Goal: Book appointment/travel/reservation

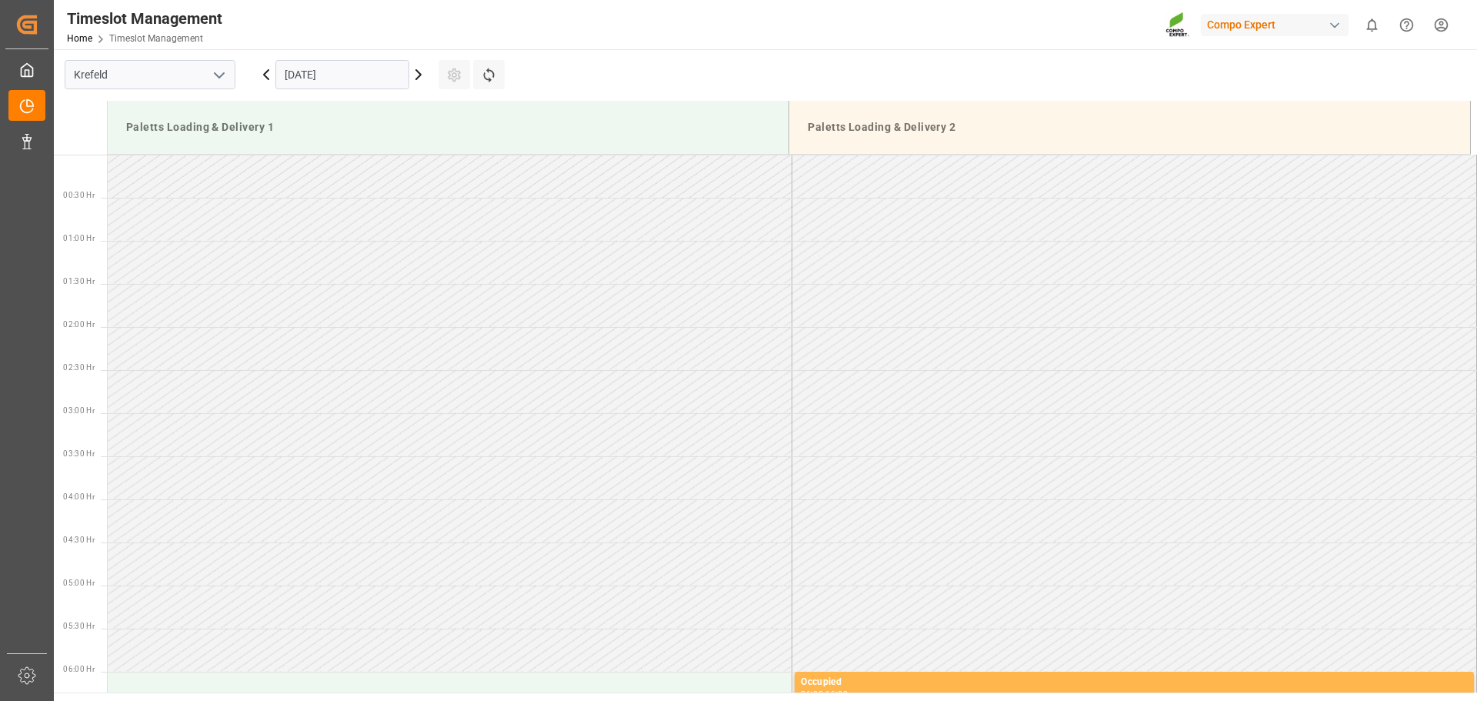
scroll to position [516, 0]
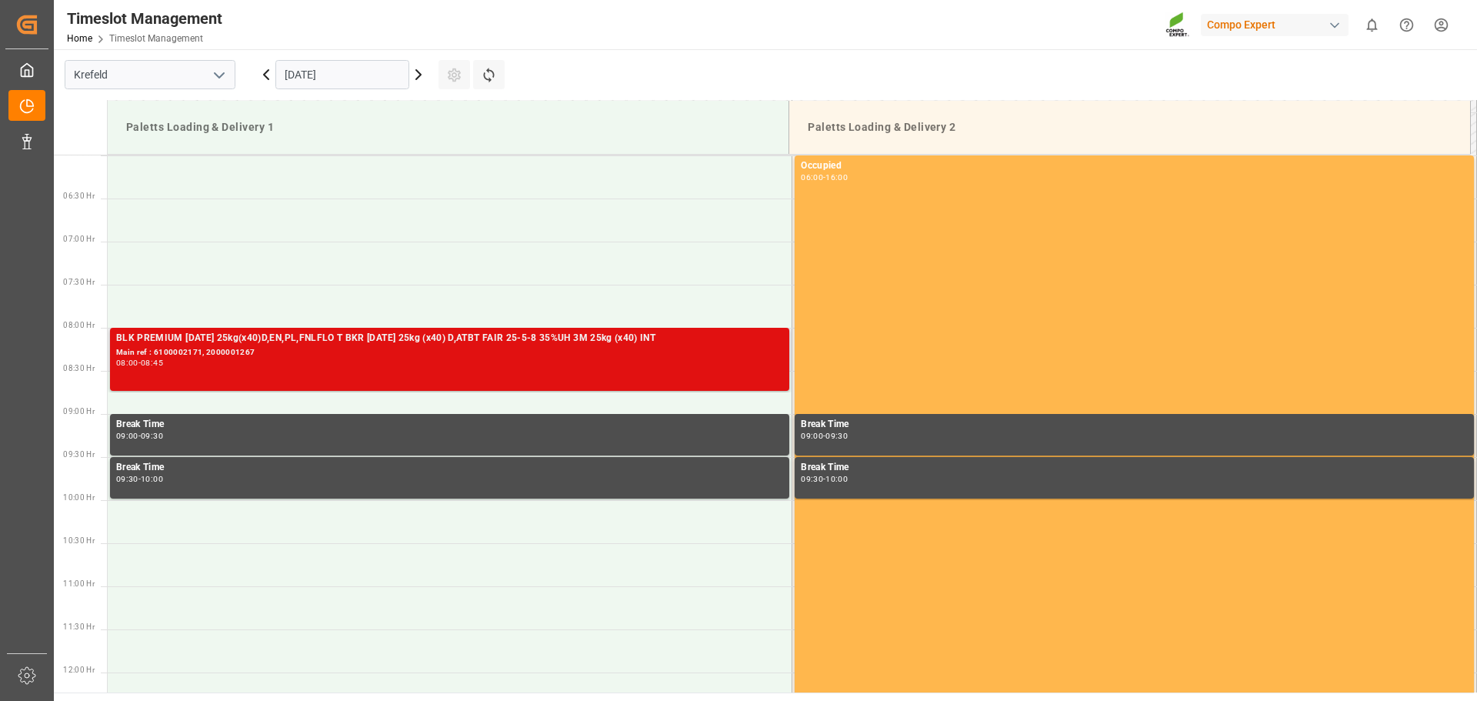
click at [372, 363] on div "08:00 - 08:45" at bounding box center [449, 363] width 667 height 8
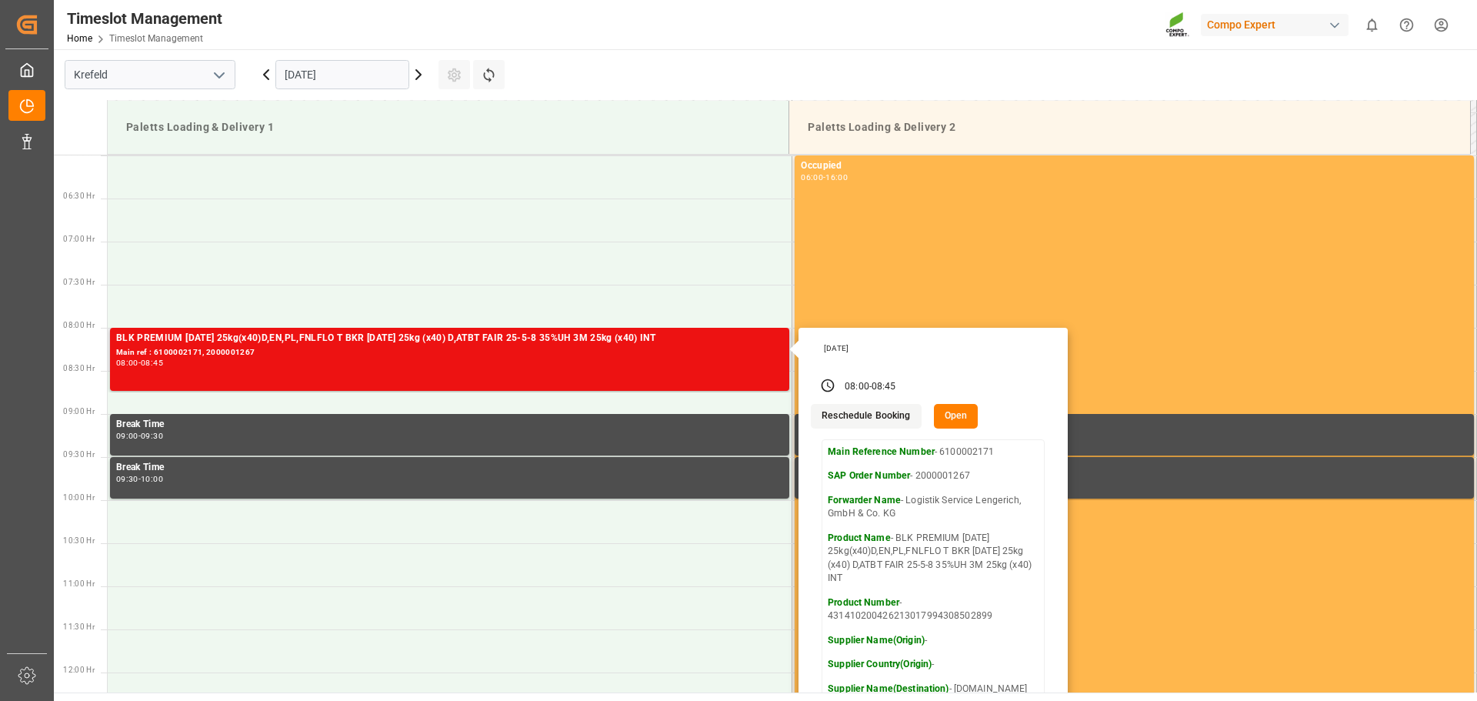
click at [949, 412] on button "Open" at bounding box center [956, 416] width 45 height 25
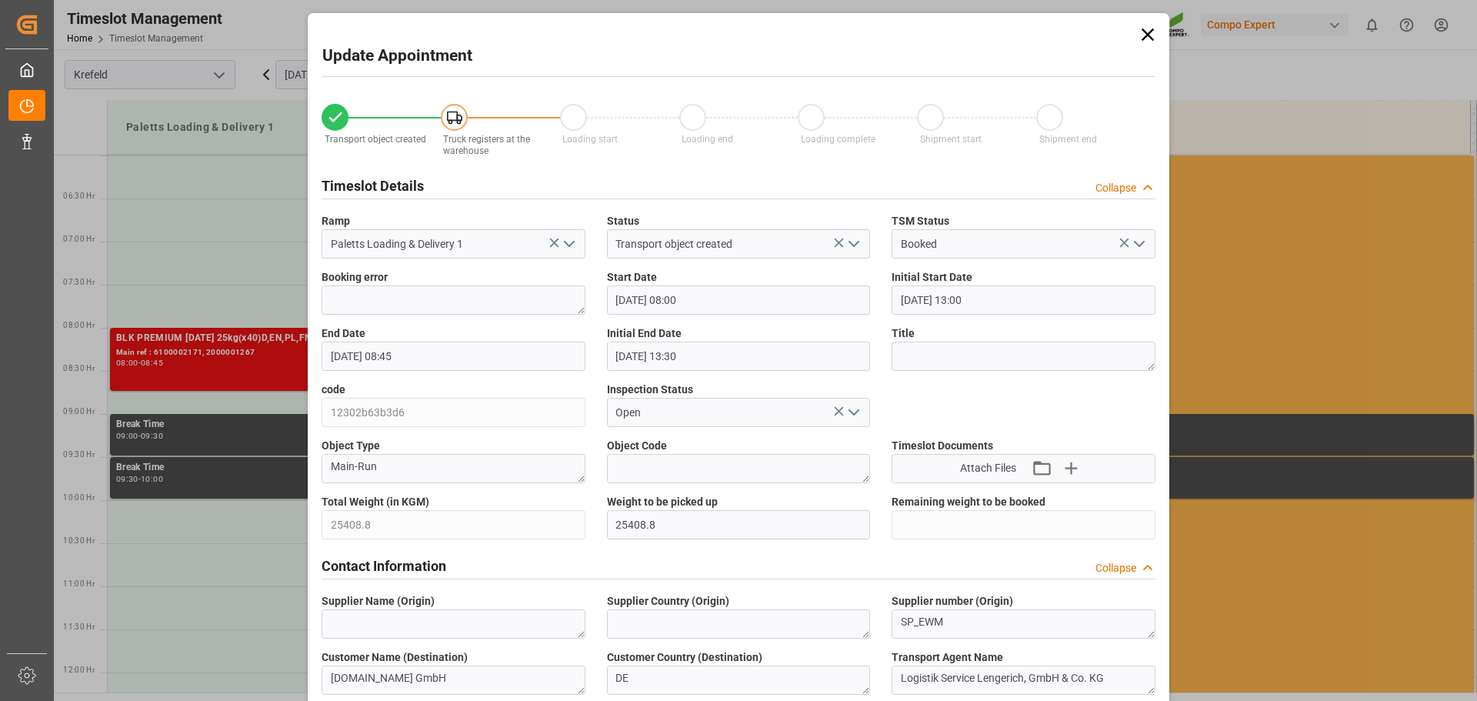
click at [709, 281] on label "Start Date" at bounding box center [739, 277] width 264 height 16
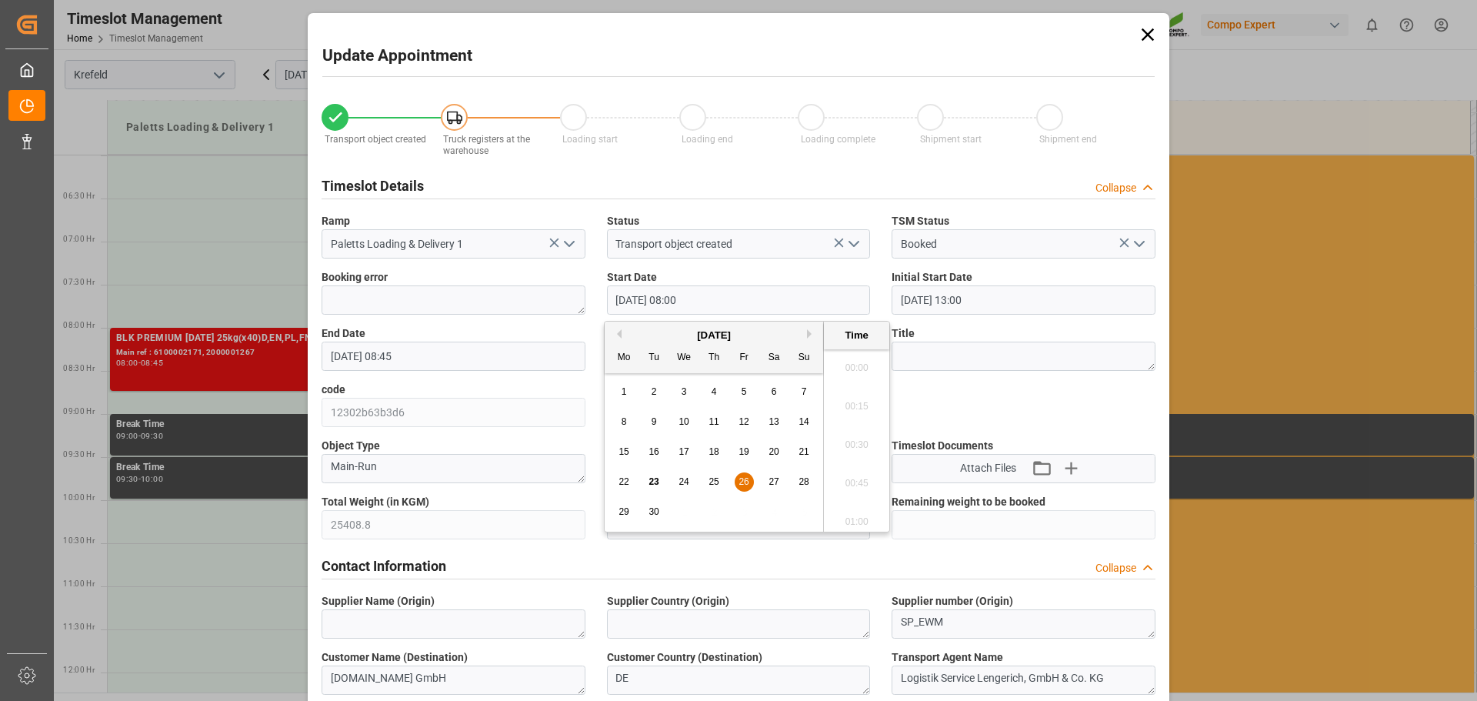
click at [693, 296] on input "[DATE] 08:00" at bounding box center [739, 299] width 264 height 29
click at [742, 478] on span "26" at bounding box center [744, 481] width 10 height 11
click at [855, 442] on li "10:00" at bounding box center [856, 440] width 65 height 38
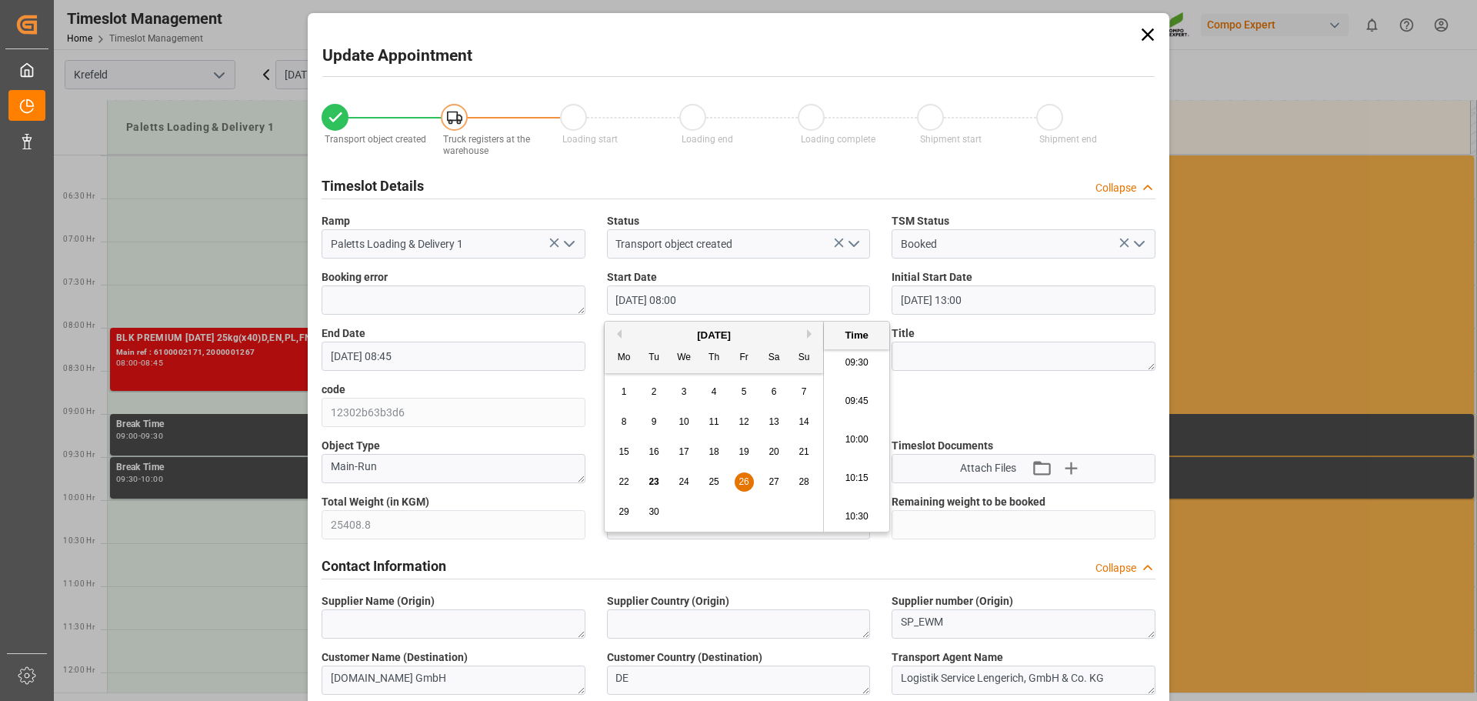
type input "[DATE] 10:00"
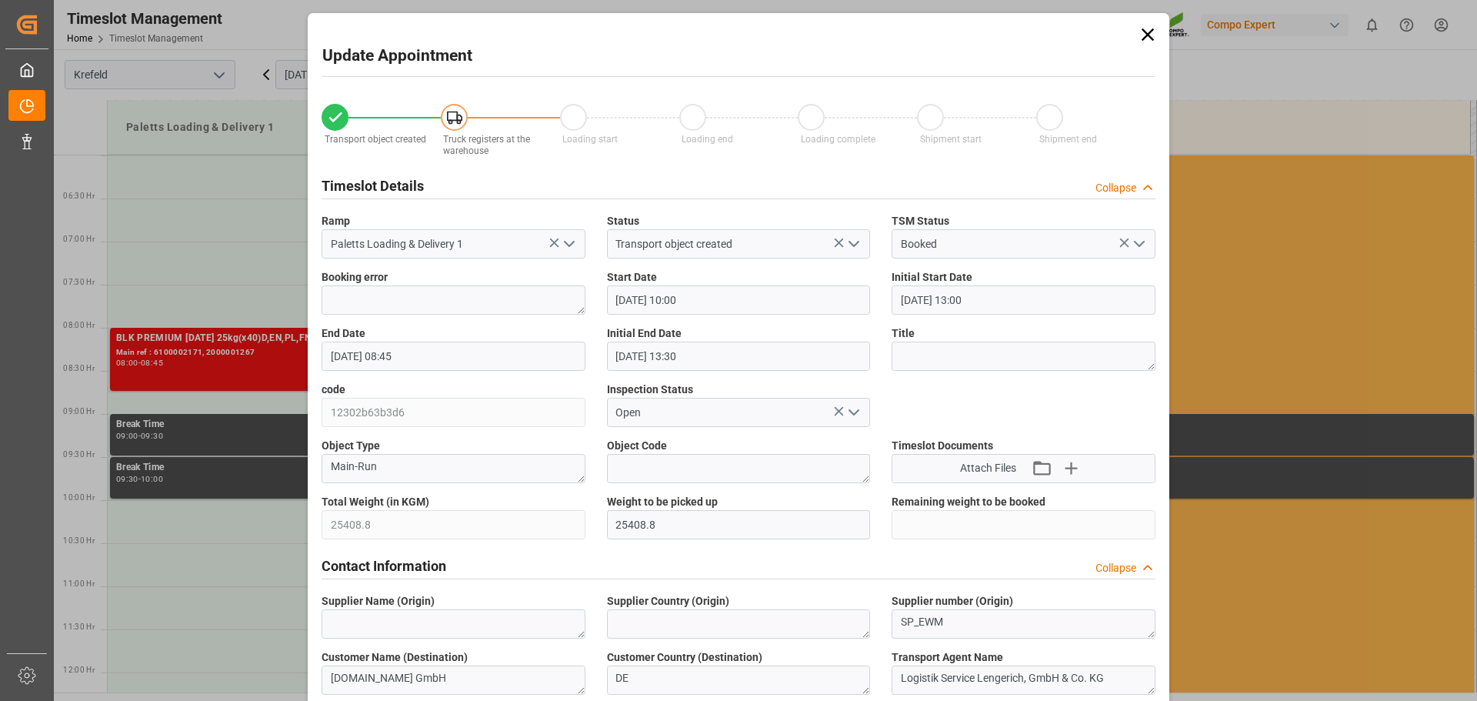
click at [421, 365] on input "[DATE] 08:45" at bounding box center [454, 356] width 264 height 29
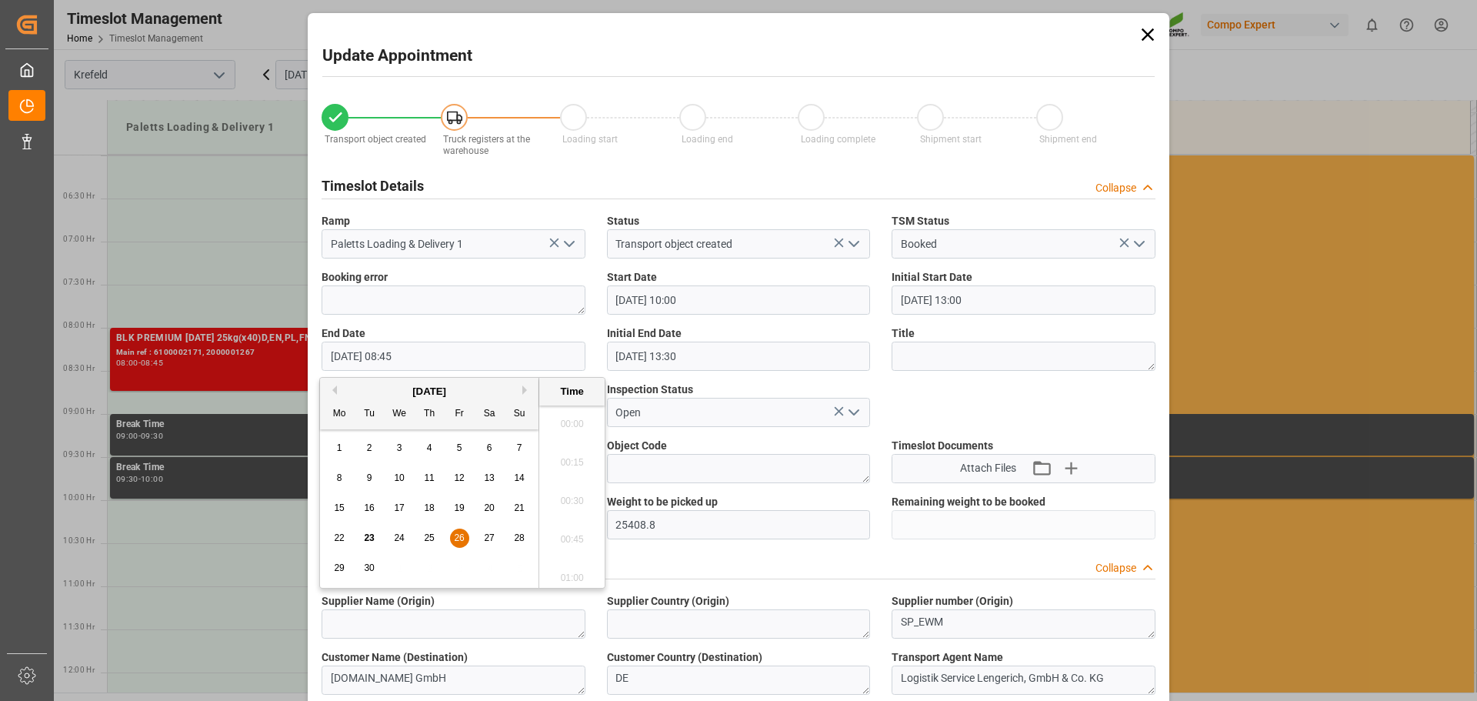
scroll to position [1275, 0]
click at [458, 537] on span "26" at bounding box center [459, 537] width 10 height 11
click at [576, 497] on li "10:45" at bounding box center [571, 496] width 65 height 38
type input "[DATE] 10:45"
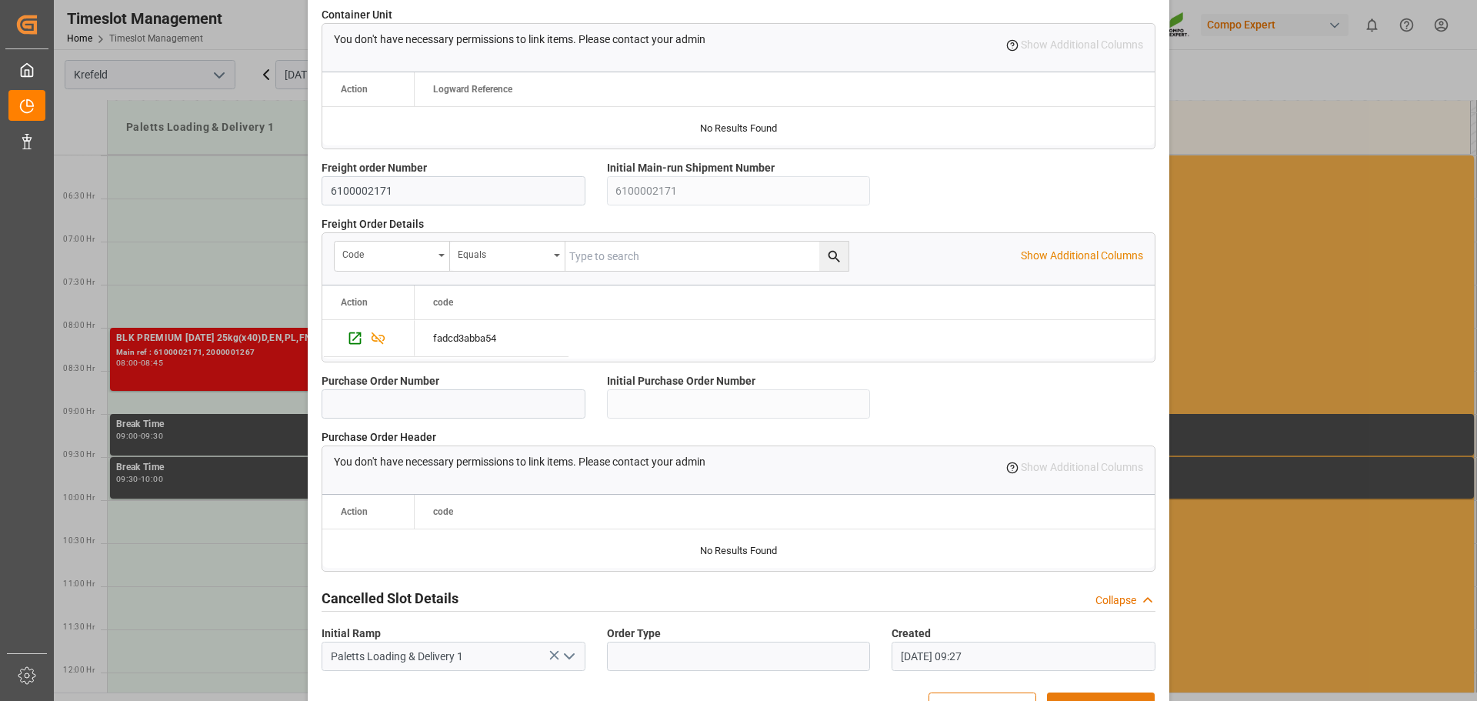
scroll to position [1324, 0]
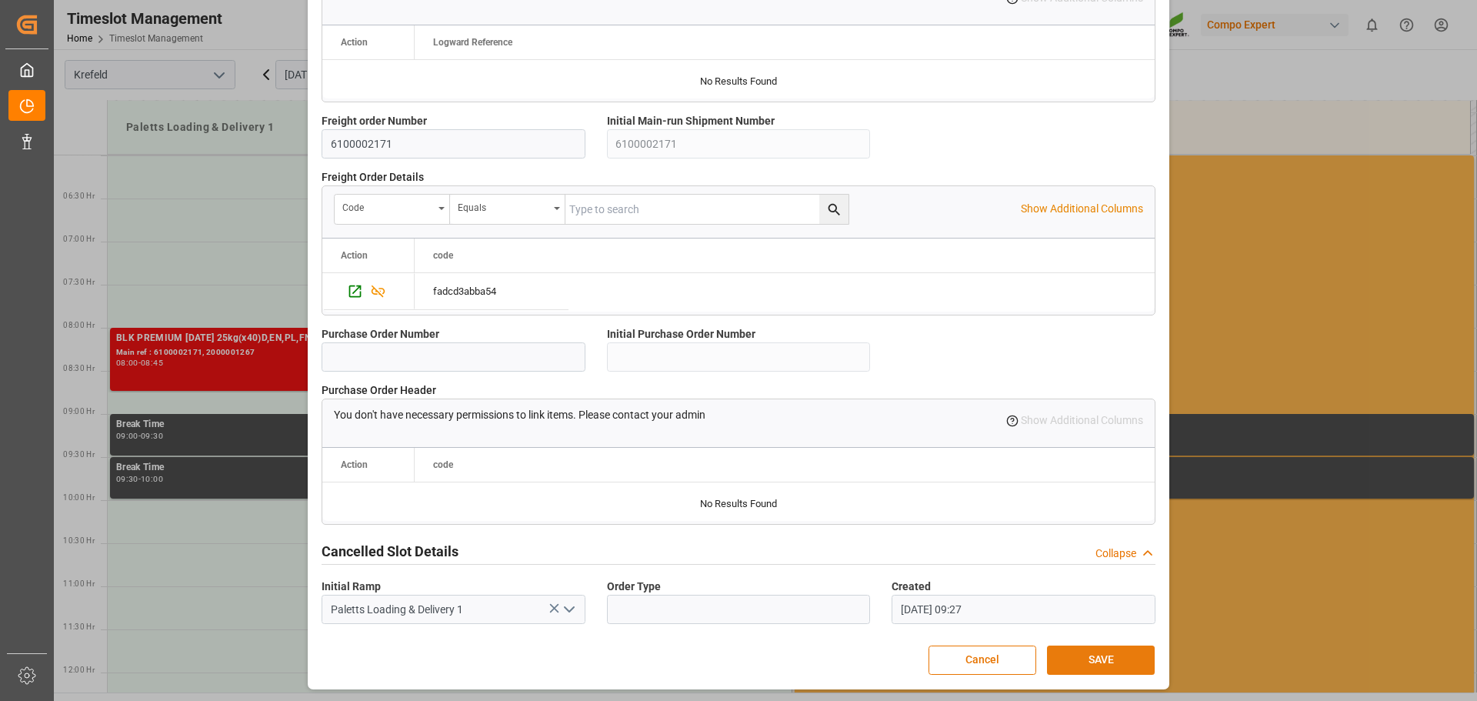
click at [1092, 655] on button "SAVE" at bounding box center [1101, 659] width 108 height 29
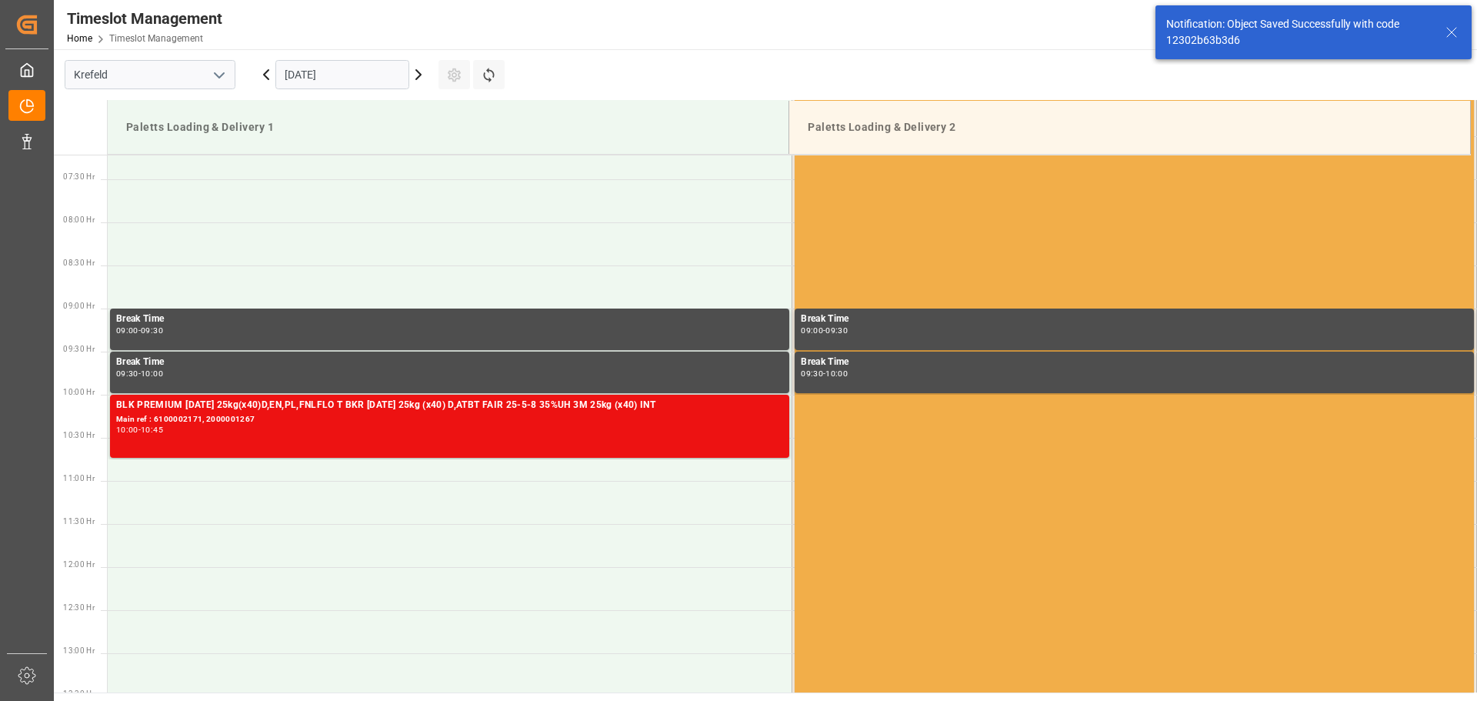
scroll to position [612, 0]
